Goal: Transaction & Acquisition: Purchase product/service

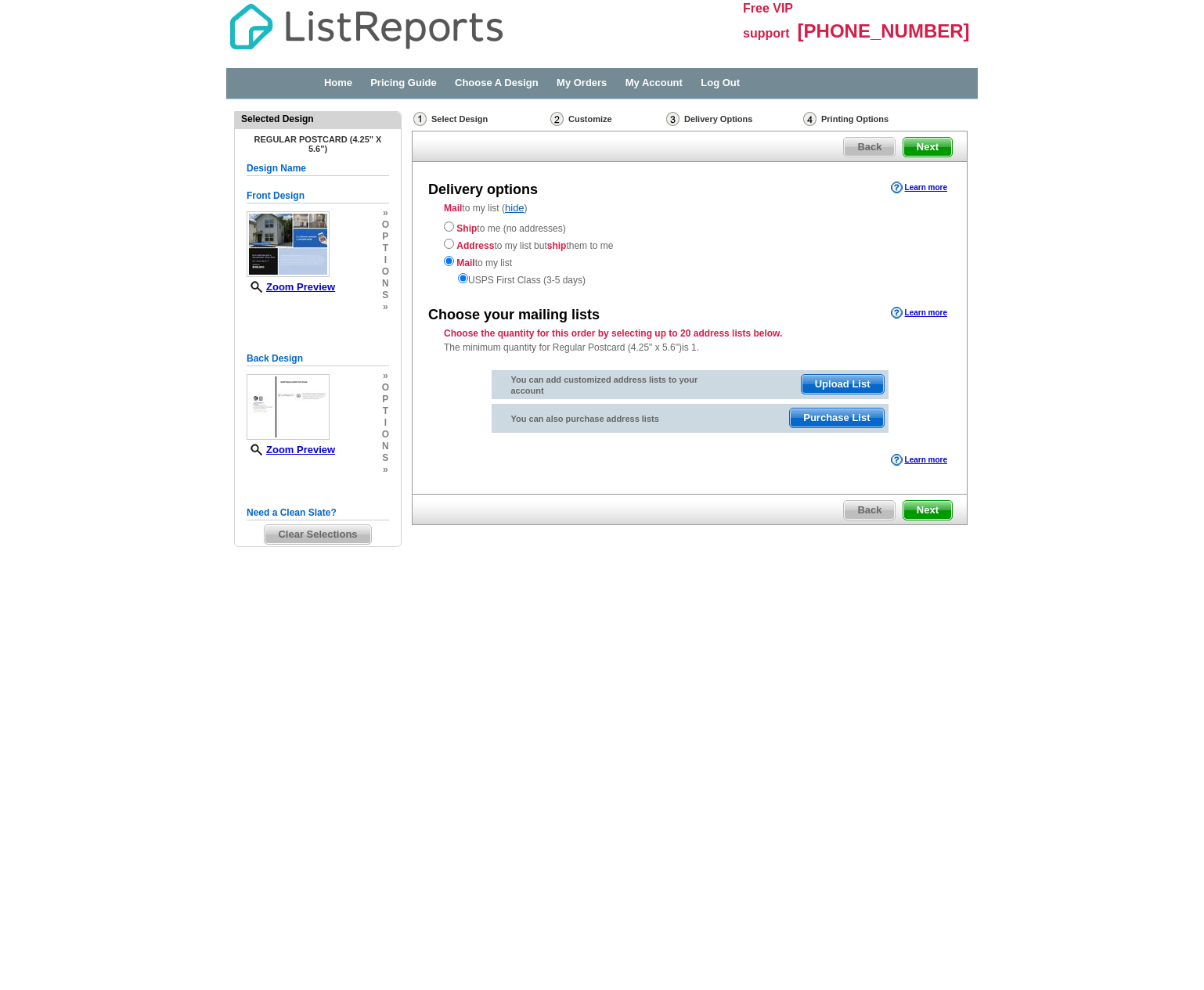
click at [839, 410] on span "Purchase List" at bounding box center [835, 417] width 93 height 19
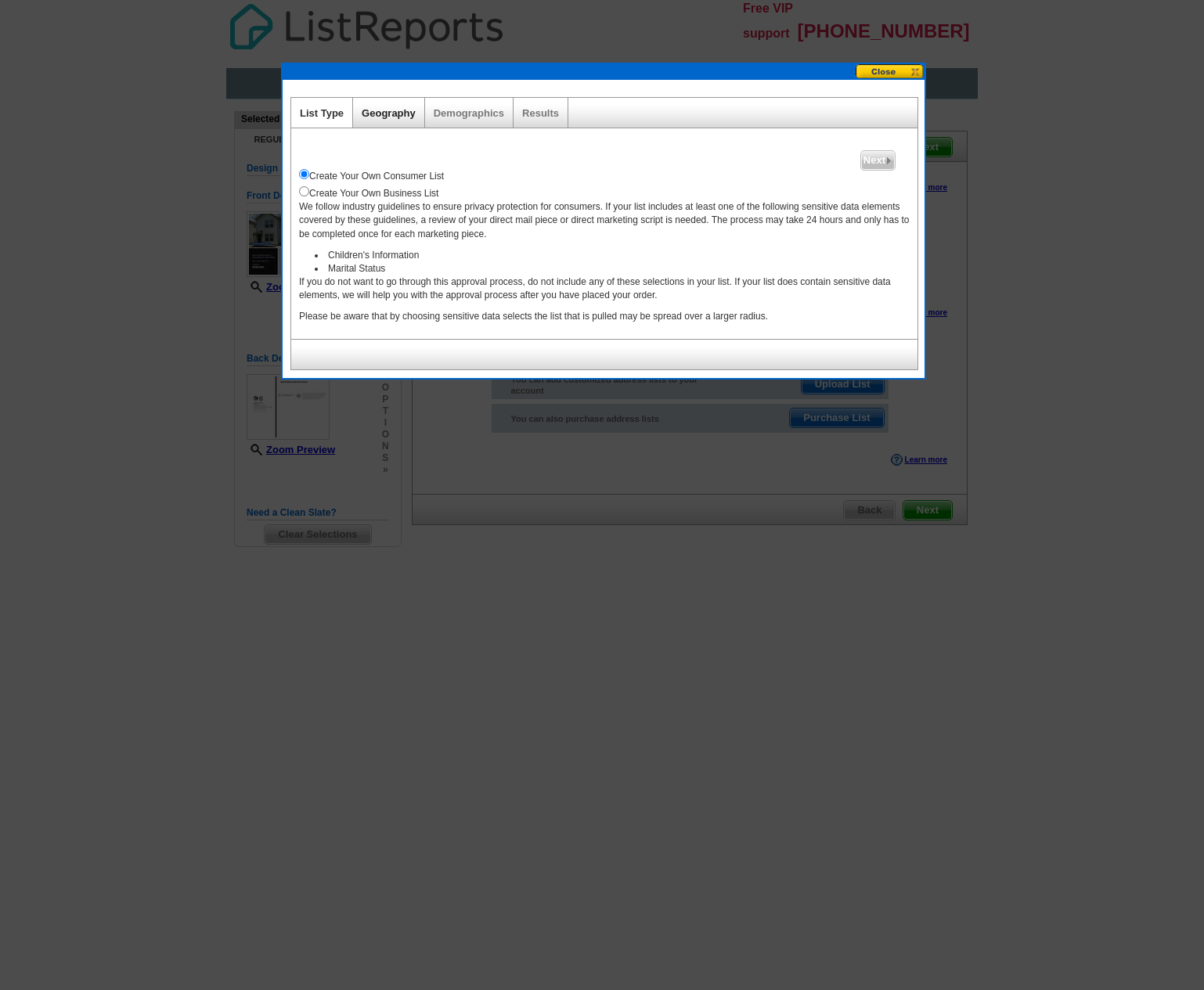
click at [391, 113] on link "Geography" at bounding box center [388, 113] width 54 height 12
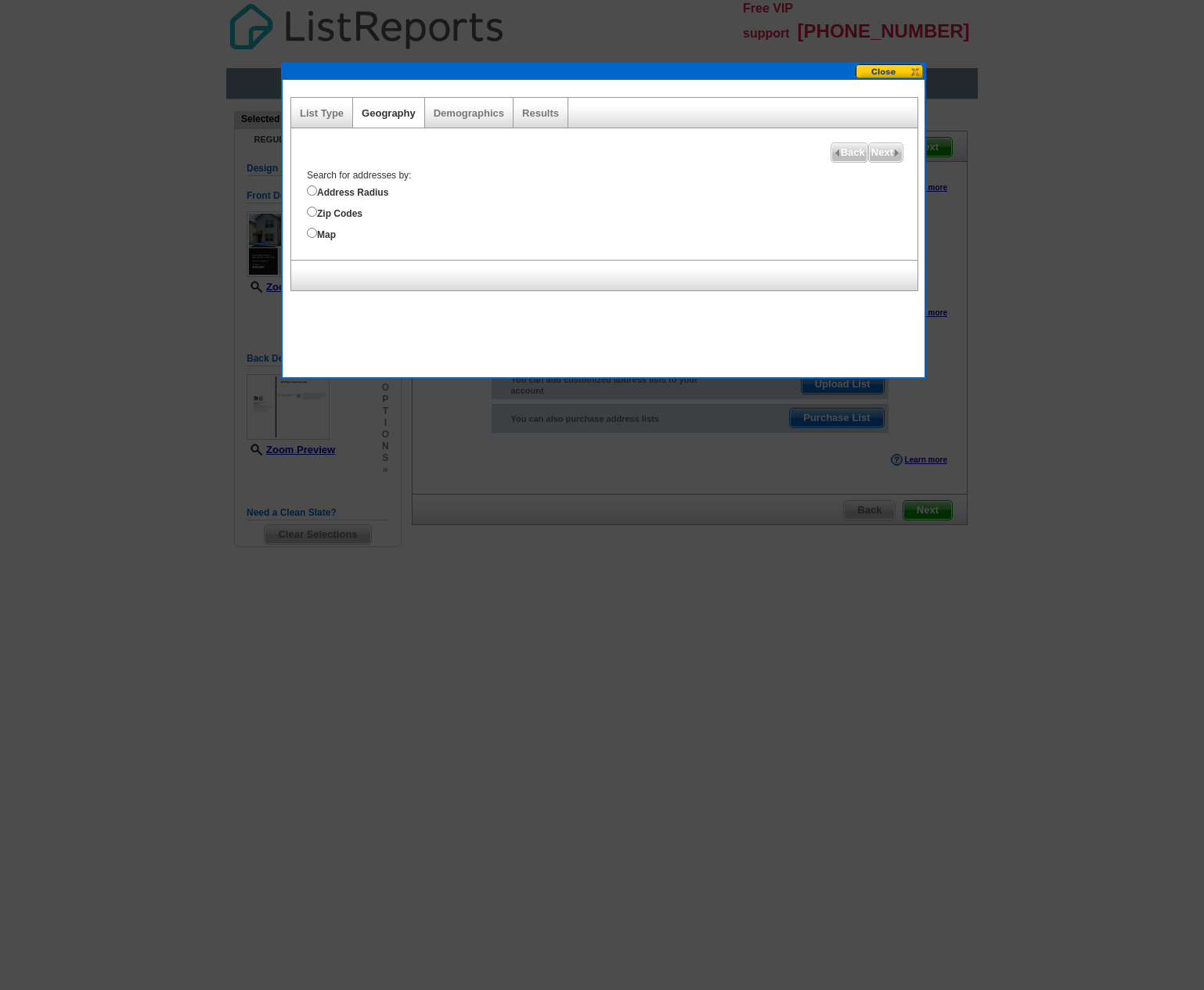
click at [312, 210] on input "Zip Codes" at bounding box center [311, 212] width 10 height 10
radio input "true"
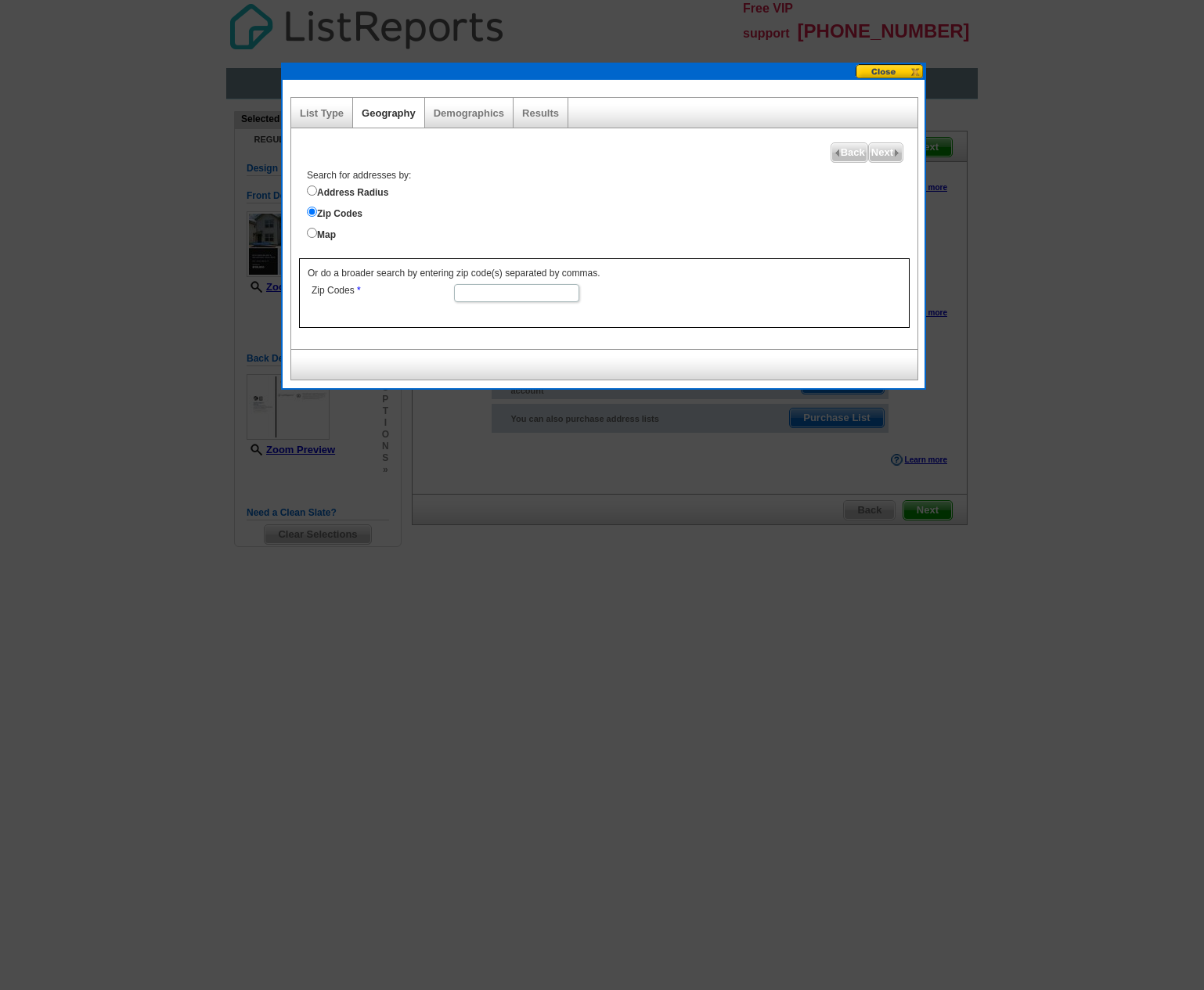
click at [490, 284] on input "Zip Codes" at bounding box center [516, 293] width 125 height 18
type input "78210"
click at [659, 290] on dd "78210" at bounding box center [515, 292] width 417 height 23
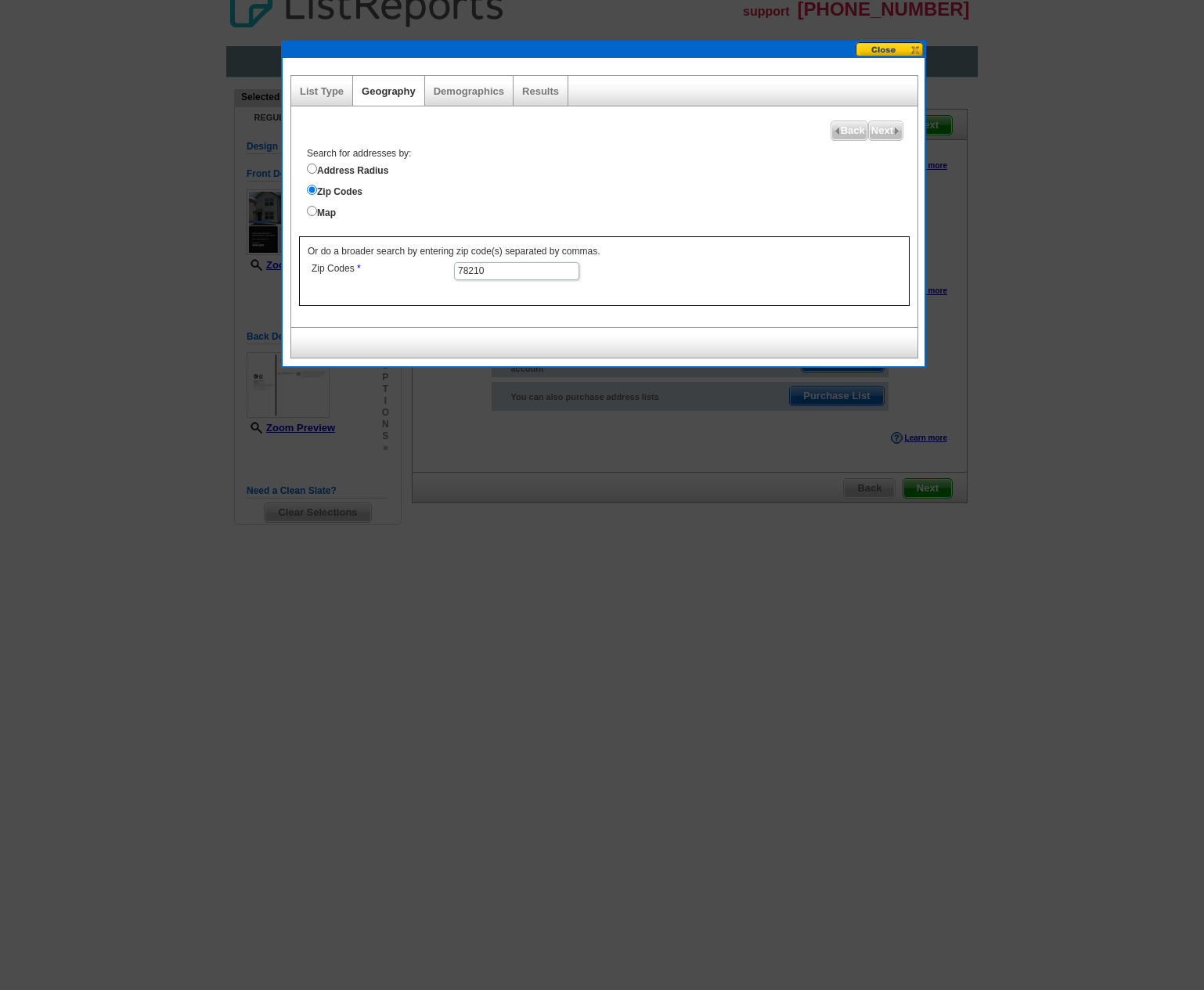
scroll to position [22, 0]
click at [883, 130] on span "Next" at bounding box center [885, 130] width 33 height 19
select select
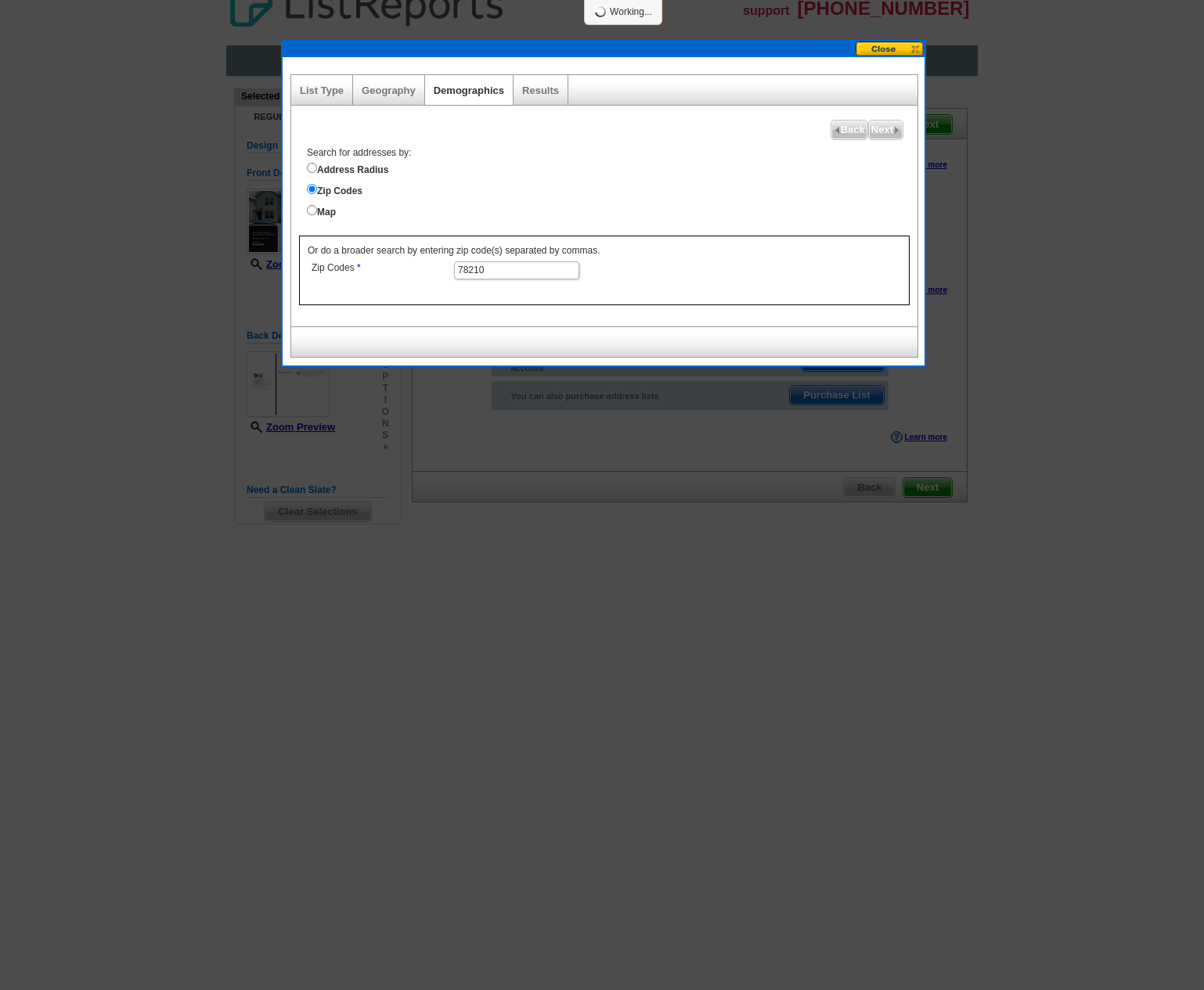
select select
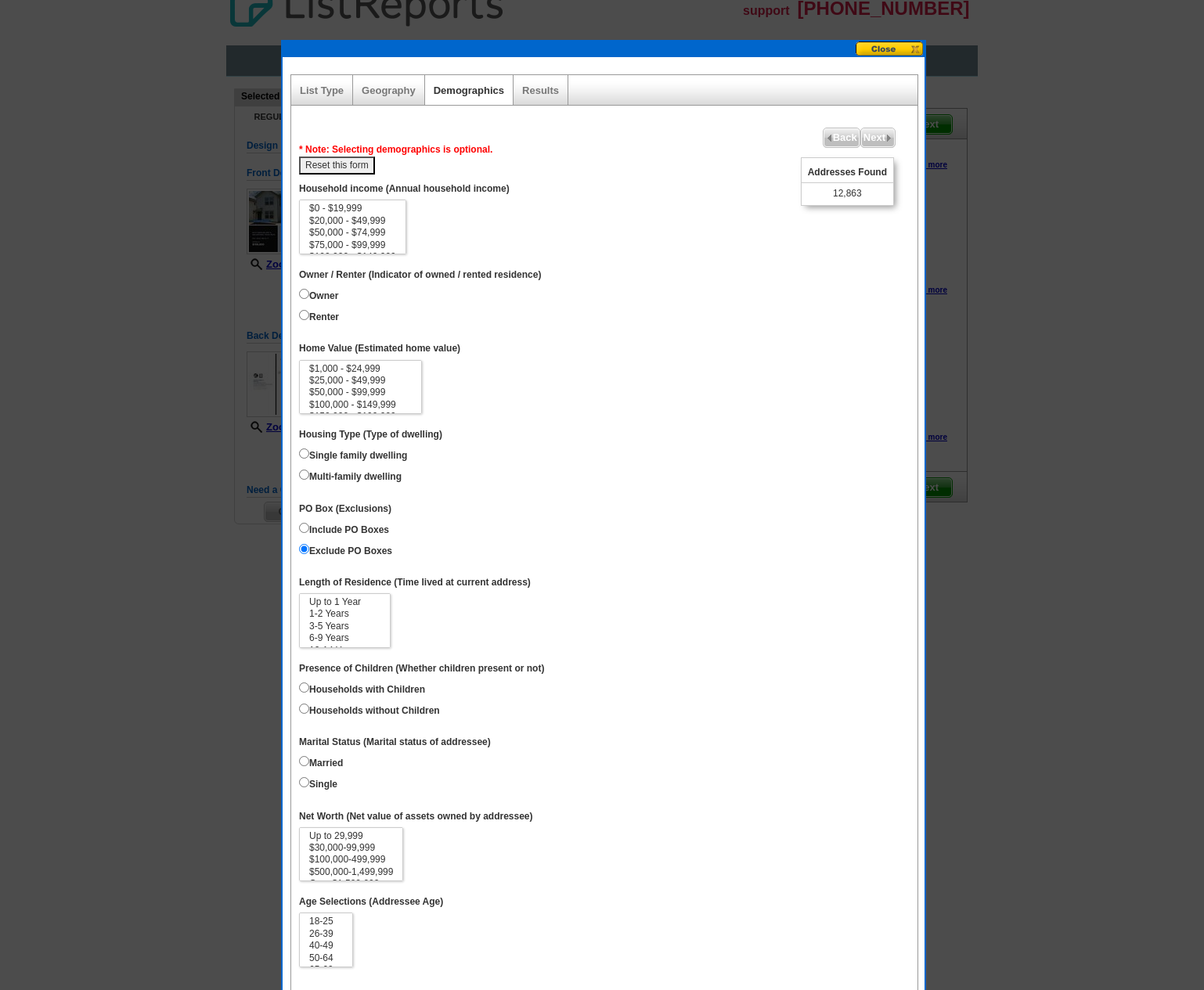
click at [303, 290] on input "Owner" at bounding box center [303, 294] width 10 height 10
radio input "true"
click at [301, 310] on input "Renter" at bounding box center [303, 315] width 10 height 10
radio input "true"
click at [334, 241] on option "$75,000 - $99,999" at bounding box center [352, 245] width 90 height 12
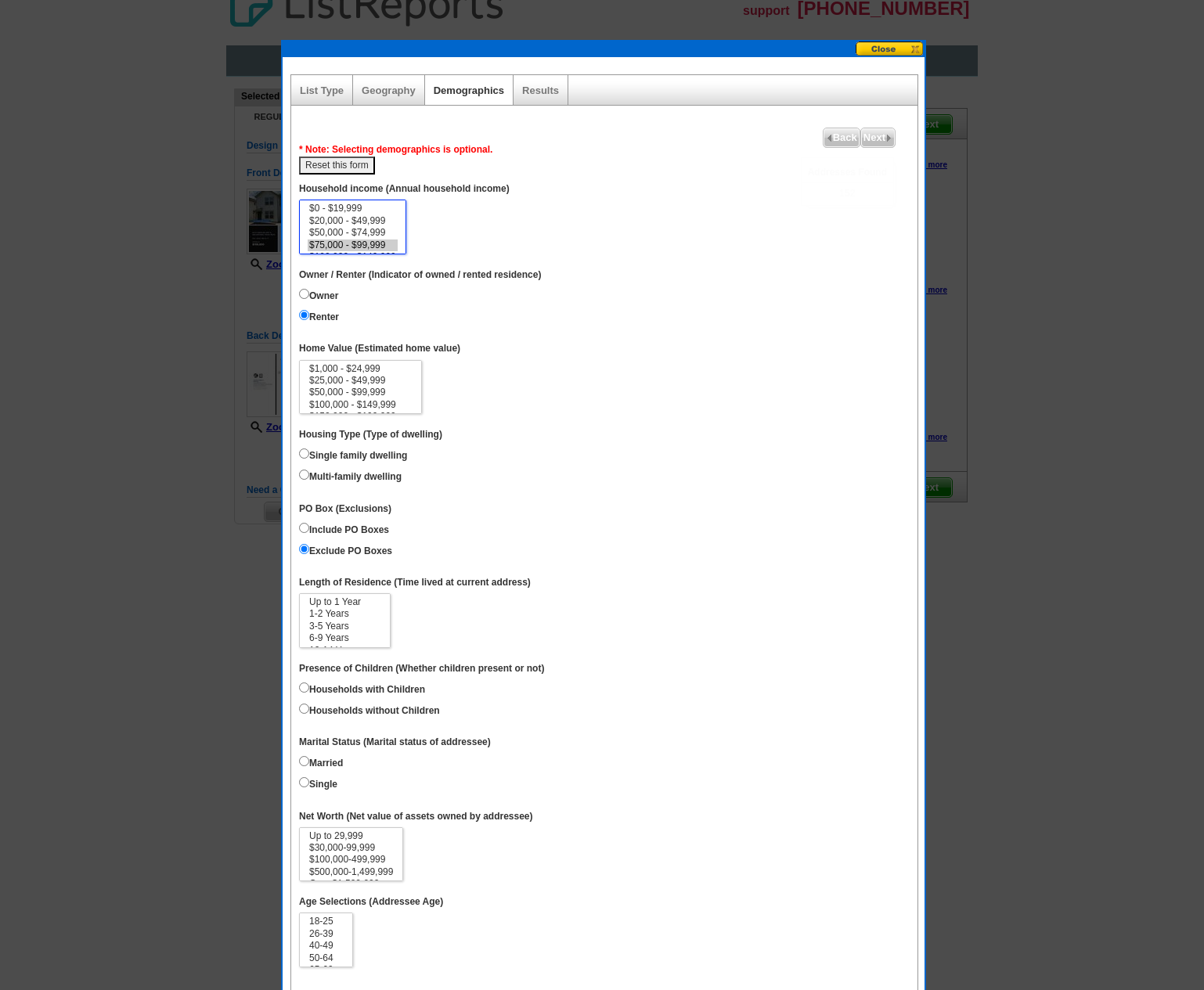
select select "50000-74999"
click at [334, 230] on option "$50,000 - $74,999" at bounding box center [352, 233] width 90 height 12
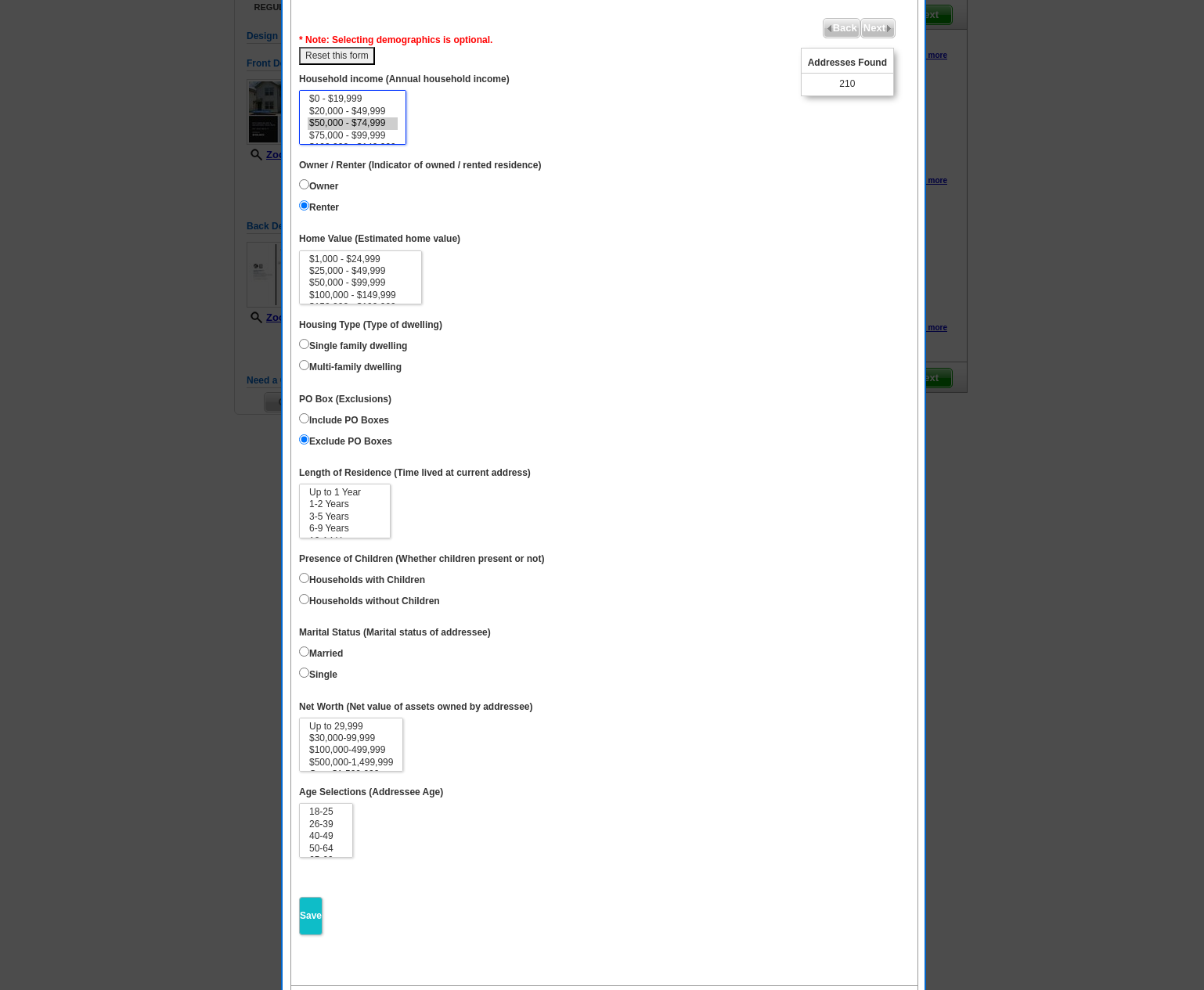
scroll to position [132, 0]
click at [306, 339] on input "Single family dwelling" at bounding box center [303, 344] width 10 height 10
radio input "true"
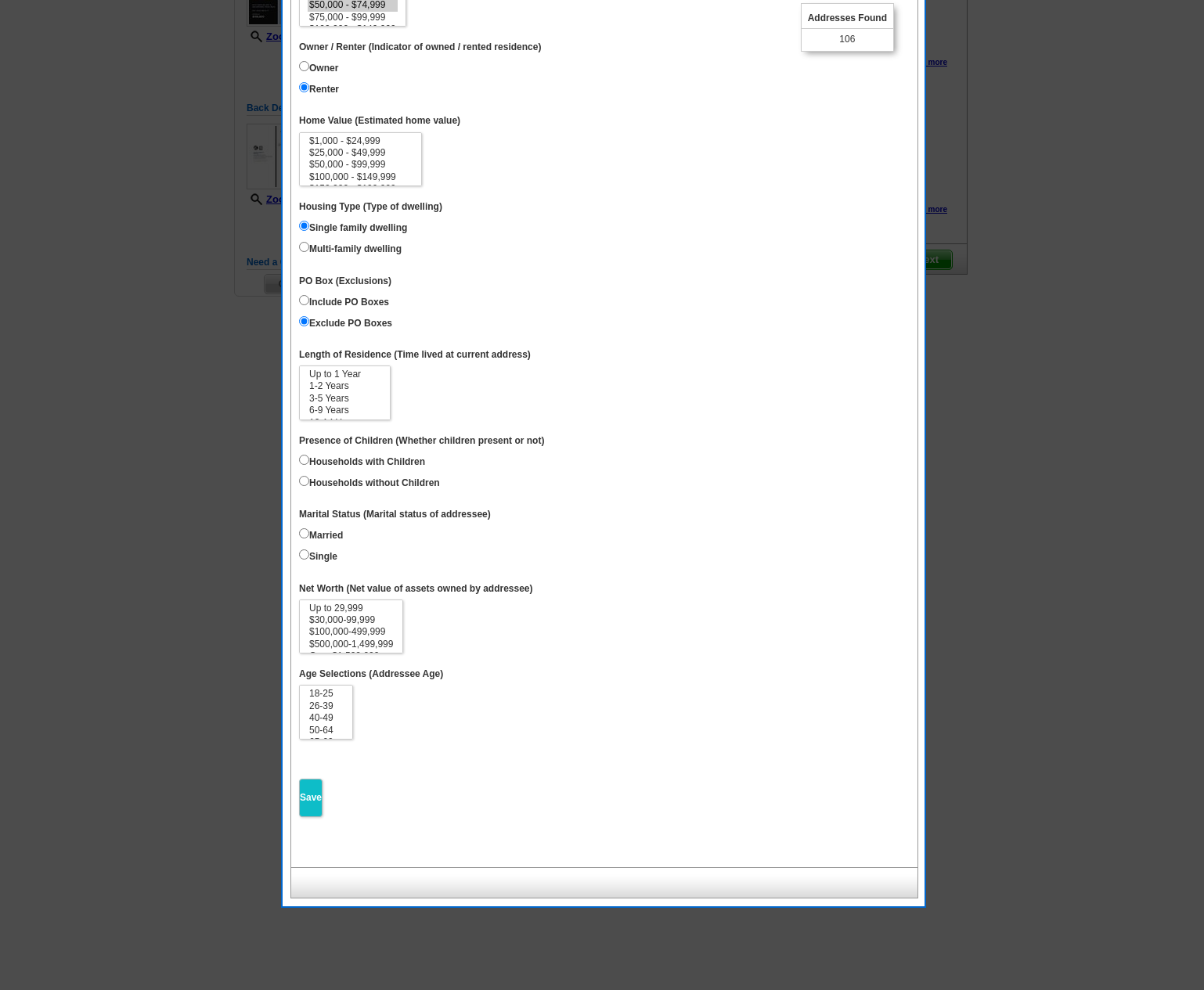
scroll to position [250, 0]
select select "3-5"
click at [337, 393] on option "3-5 Years" at bounding box center [344, 399] width 74 height 12
click at [302, 455] on input "Households with Children" at bounding box center [303, 460] width 10 height 10
radio input "true"
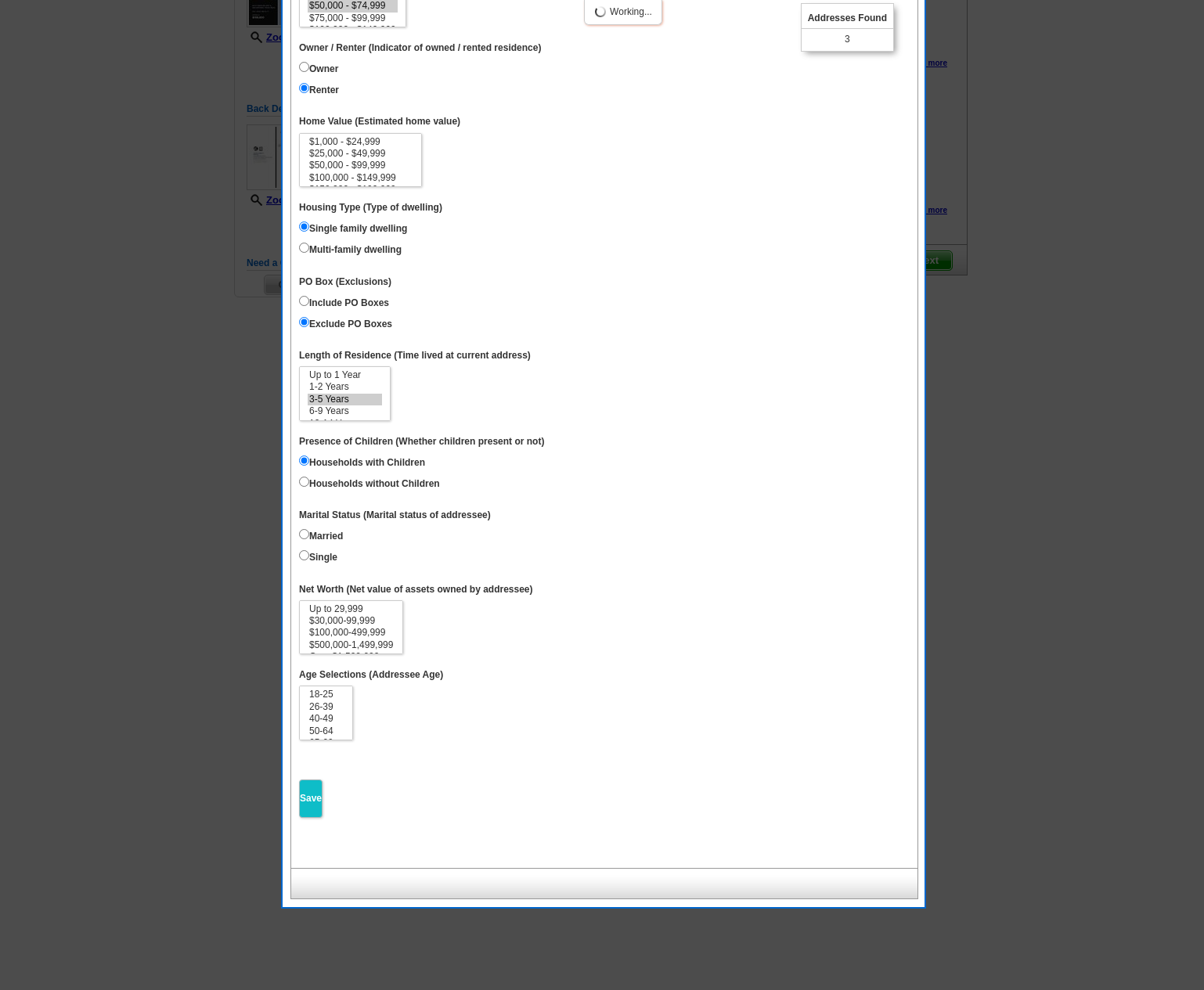
click at [302, 477] on input "Households without Children" at bounding box center [303, 482] width 10 height 10
radio input "true"
click at [303, 455] on input "Households with Children" at bounding box center [303, 460] width 10 height 10
radio input "true"
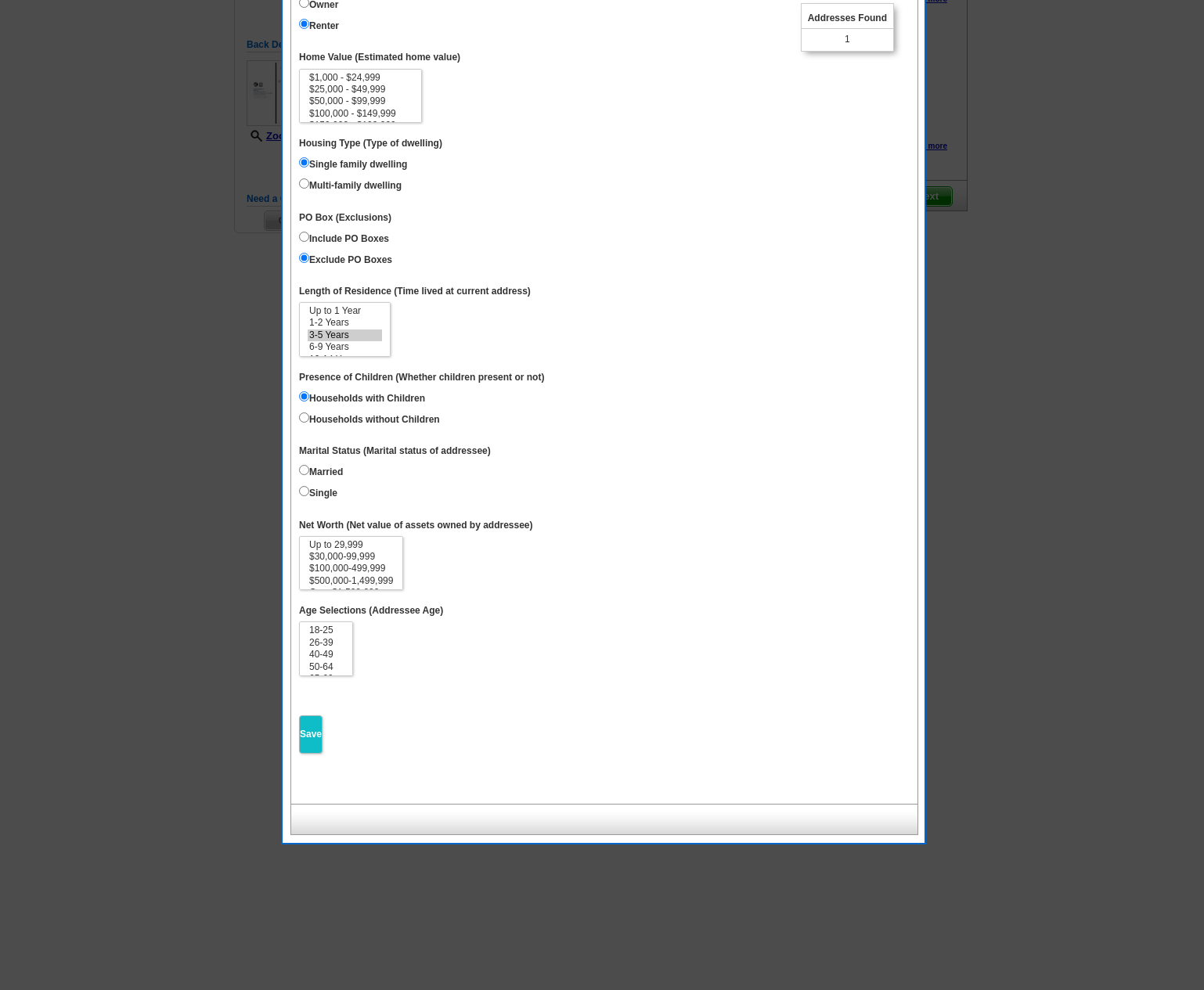
scroll to position [315, 1]
click at [301, 463] on input "Married" at bounding box center [303, 468] width 10 height 10
radio input "true"
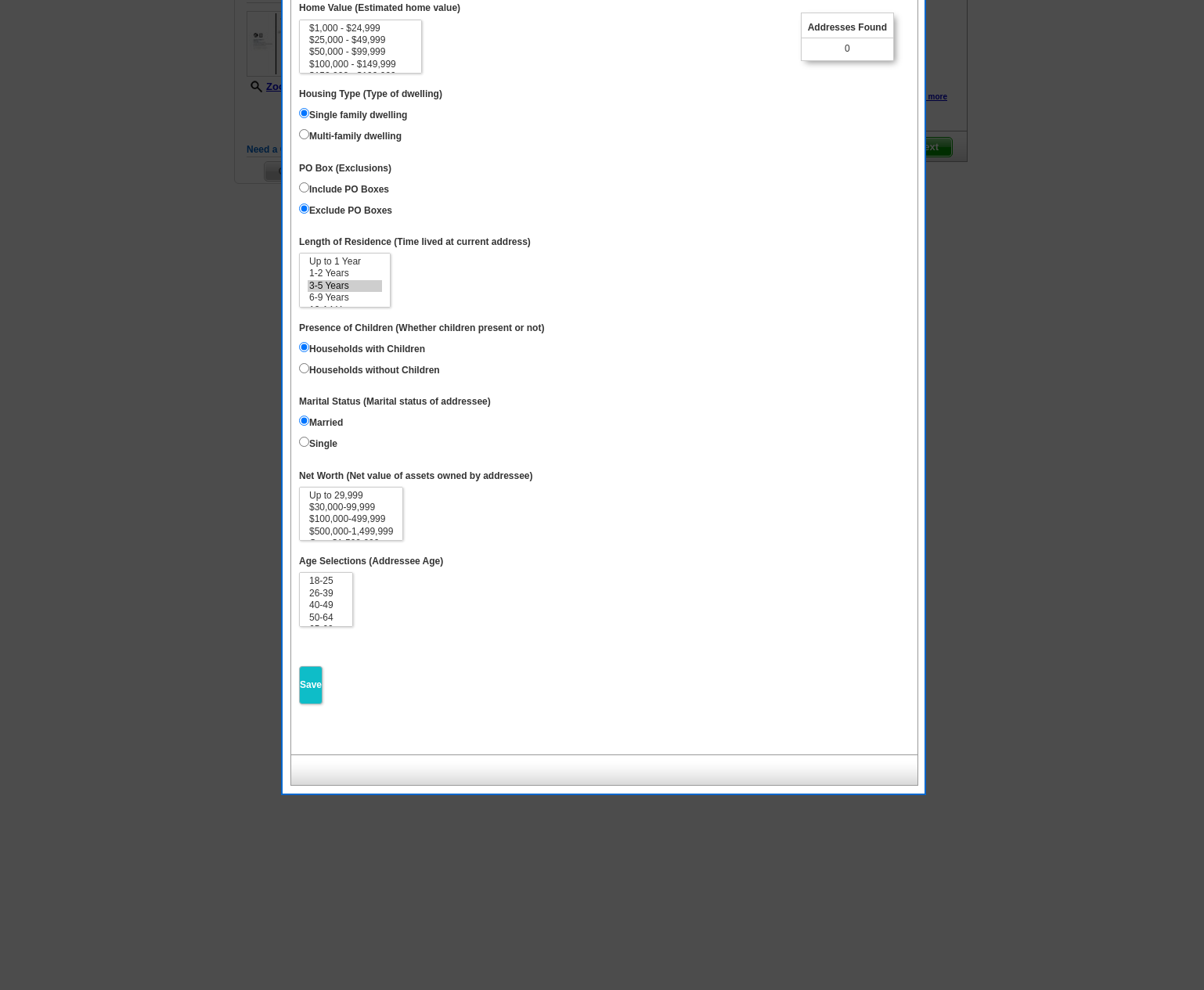
scroll to position [373, 0]
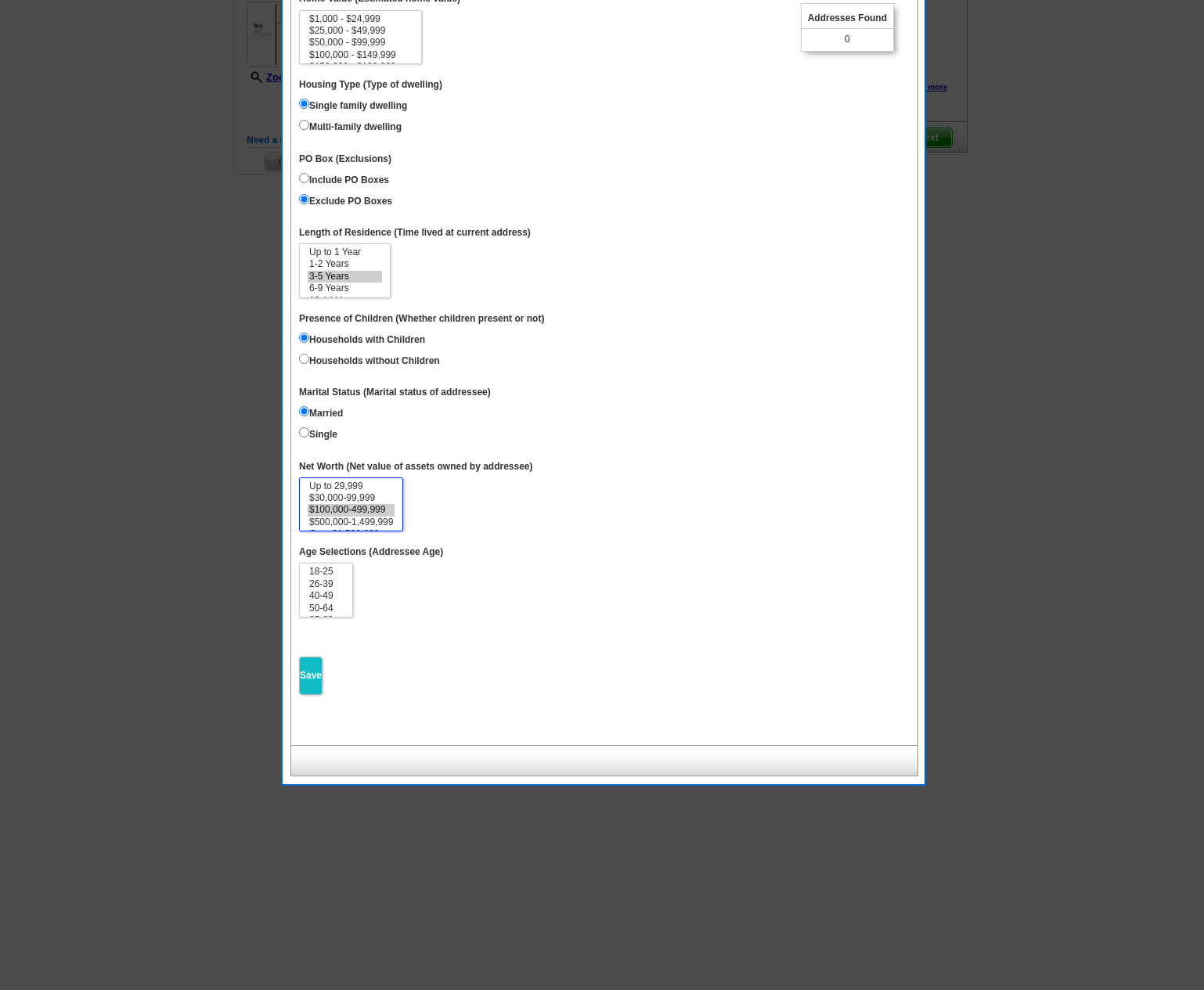
click at [339, 504] on option "$100,000-499,999" at bounding box center [350, 510] width 87 height 12
select select "30000-99999"
click at [357, 493] on option "$30,000-99,999" at bounding box center [350, 498] width 87 height 12
select select "26-39"
click at [330, 578] on option "26-39" at bounding box center [326, 584] width 37 height 12
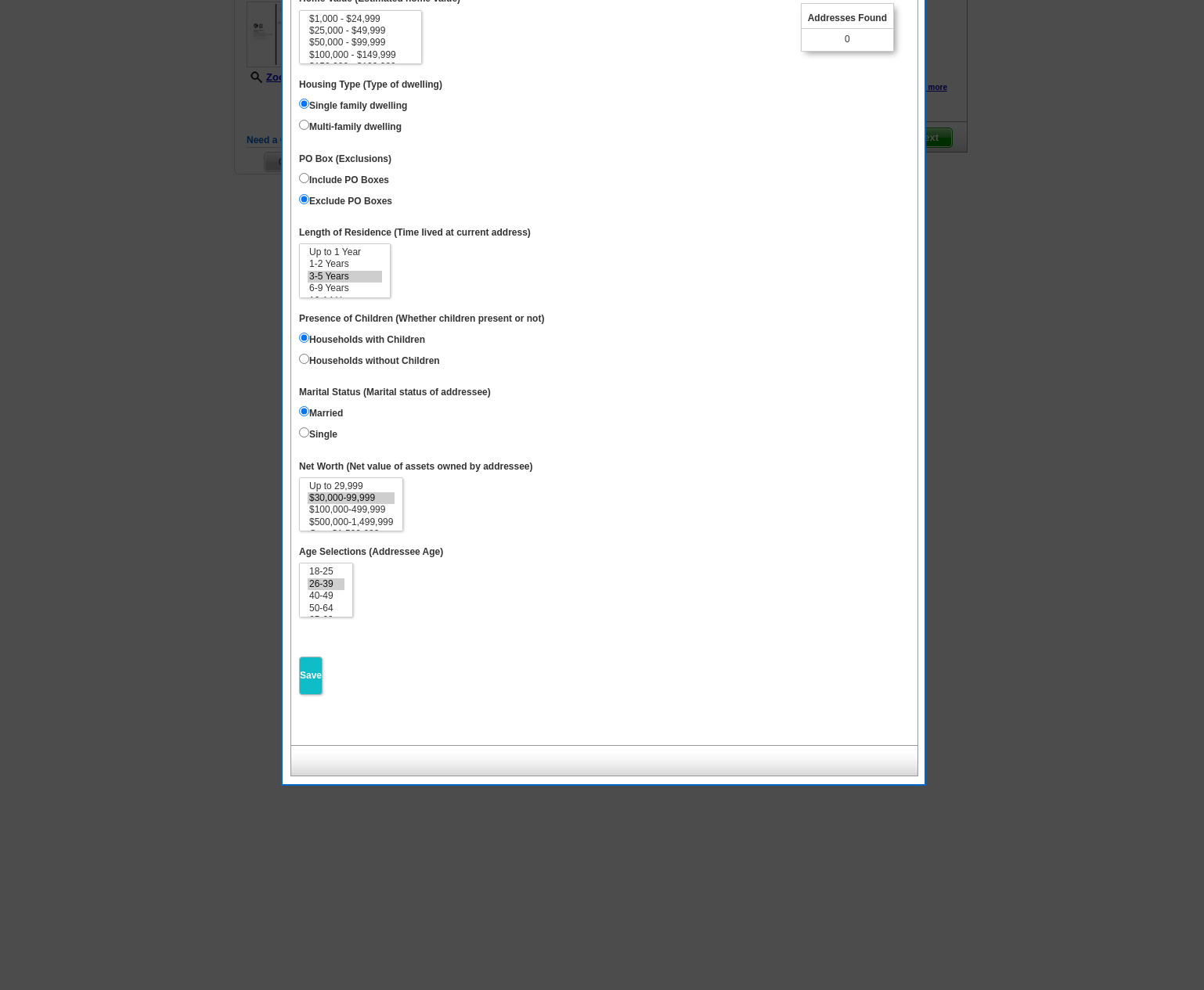
click at [307, 656] on input "Save" at bounding box center [310, 675] width 23 height 38
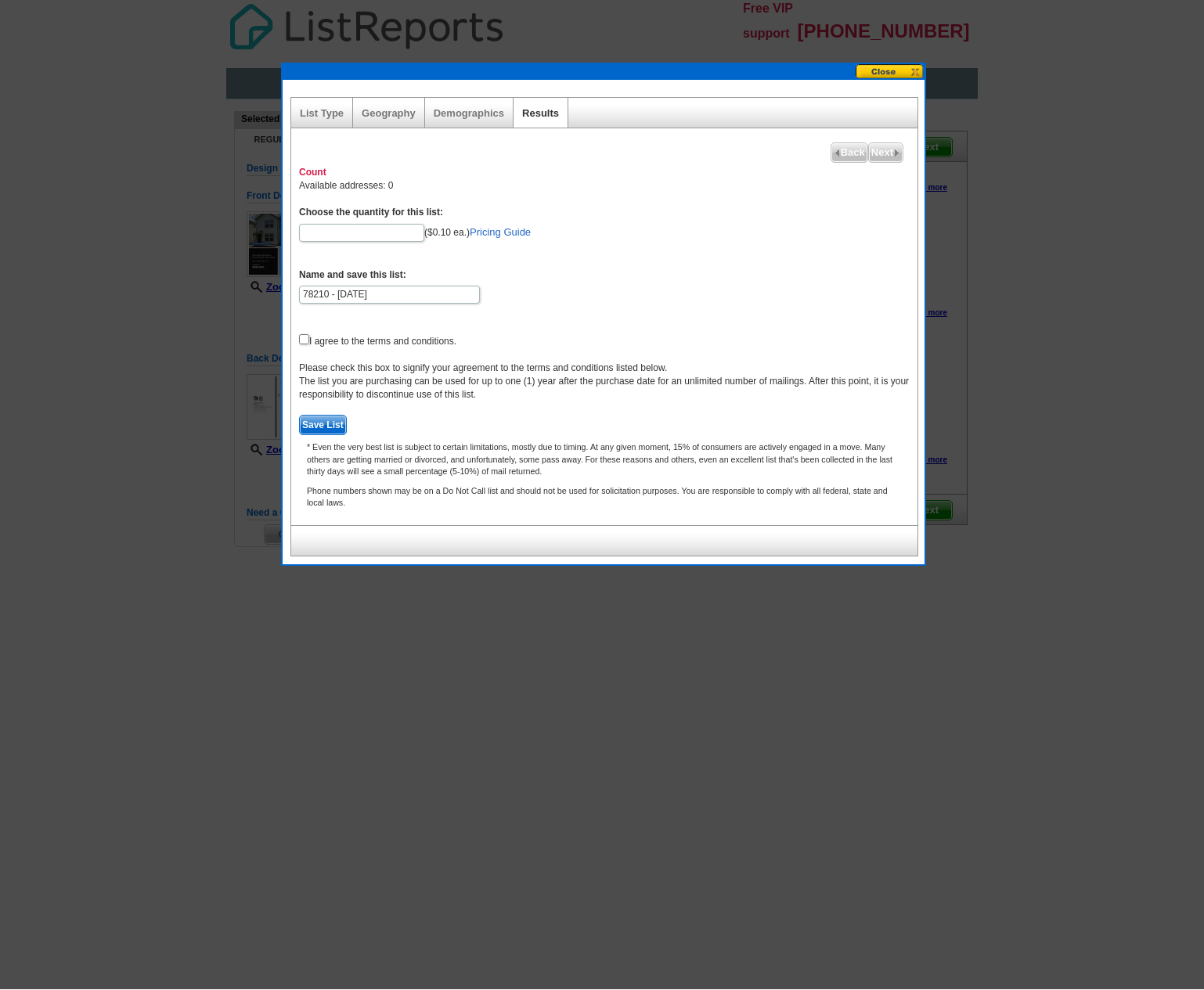
scroll to position [0, 0]
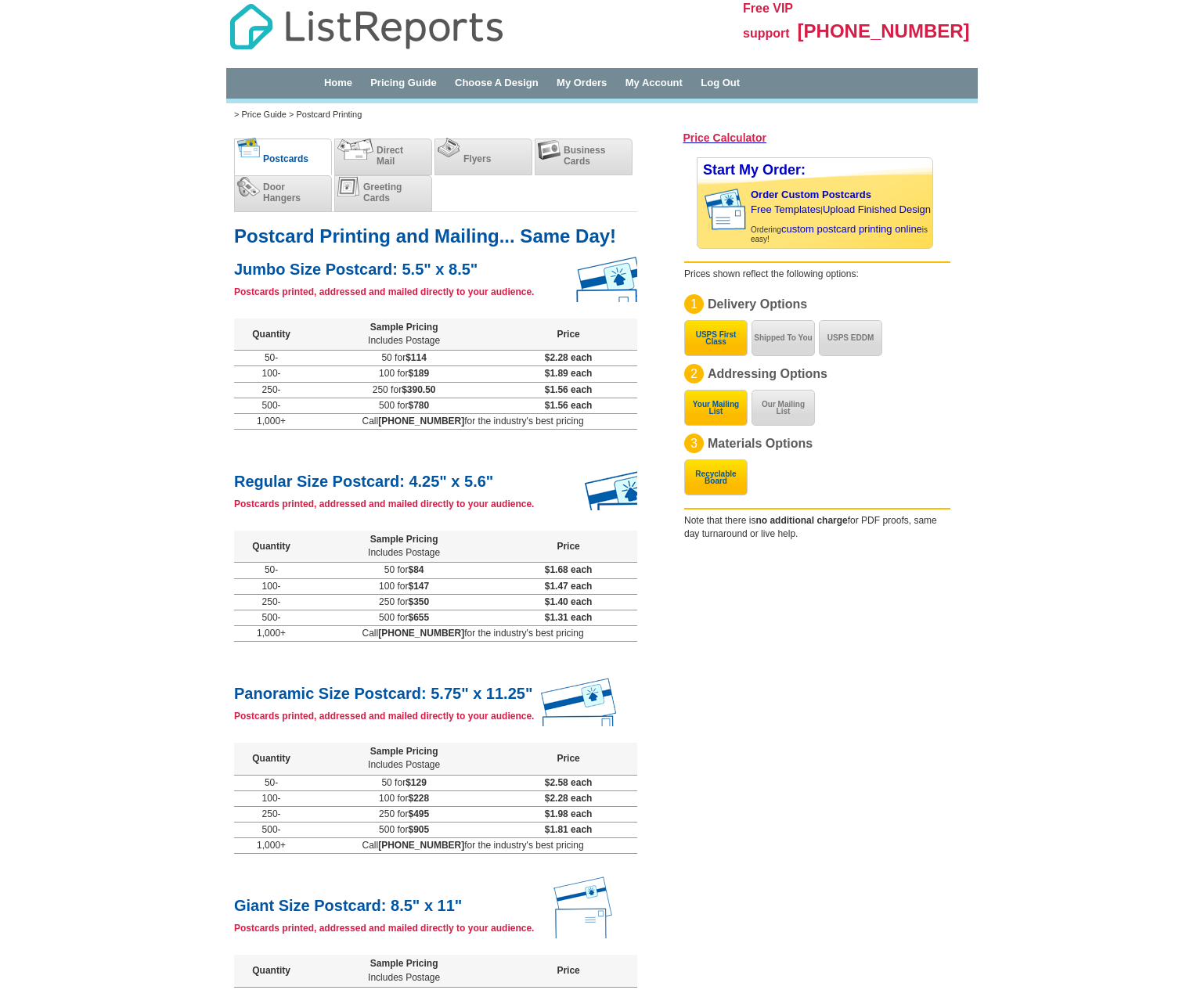
click at [370, 157] on img at bounding box center [355, 149] width 36 height 21
click at [378, 157] on span "Direct Mail" at bounding box center [389, 155] width 26 height 21
